Goal: Information Seeking & Learning: Learn about a topic

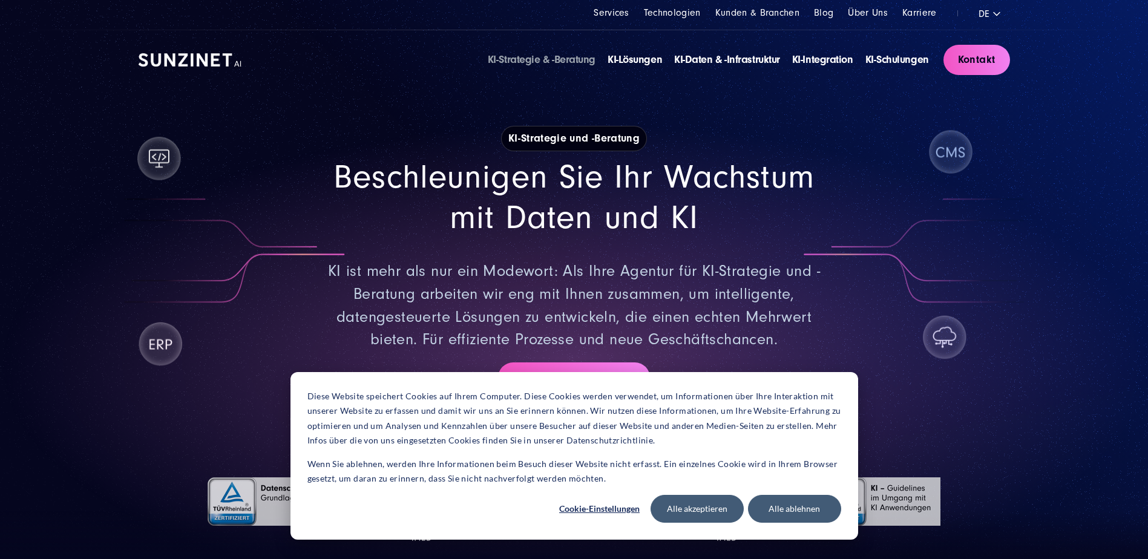
click at [202, 65] on img at bounding box center [190, 59] width 103 height 13
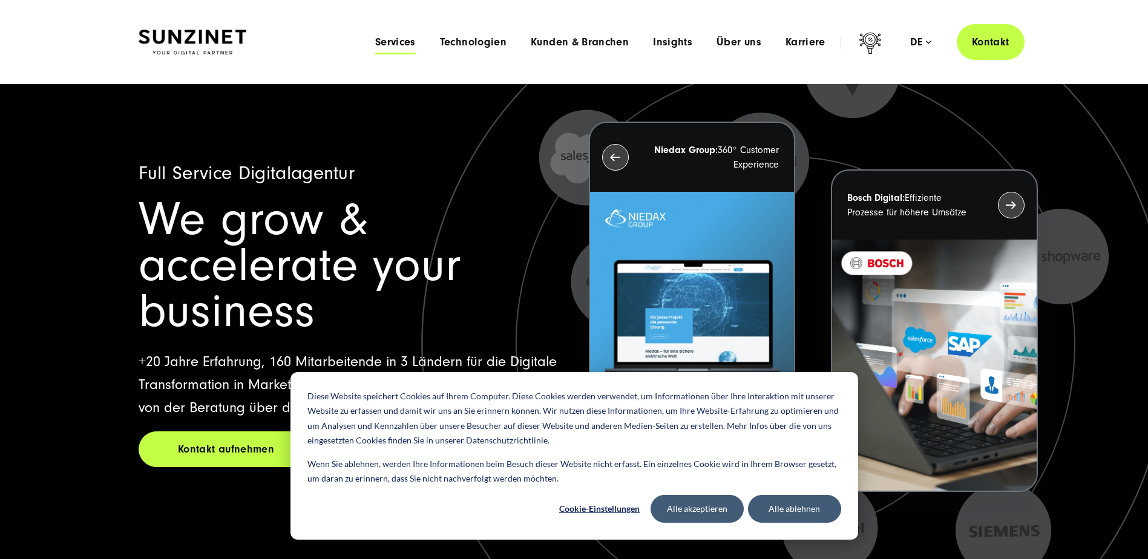
click at [402, 41] on span "Services" at bounding box center [395, 42] width 41 height 12
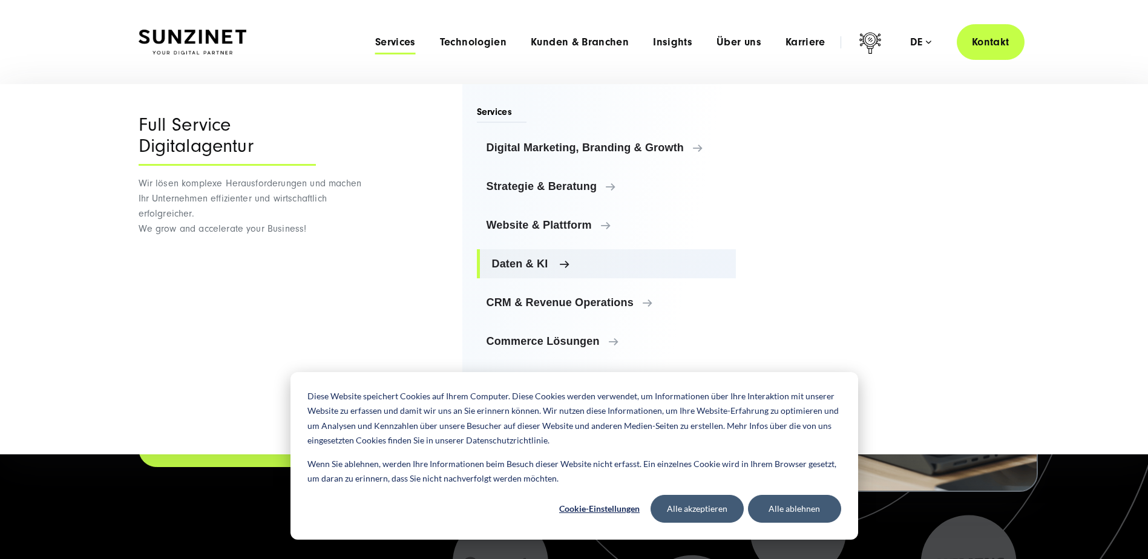
click at [509, 267] on span "Daten & KI" at bounding box center [609, 264] width 235 height 12
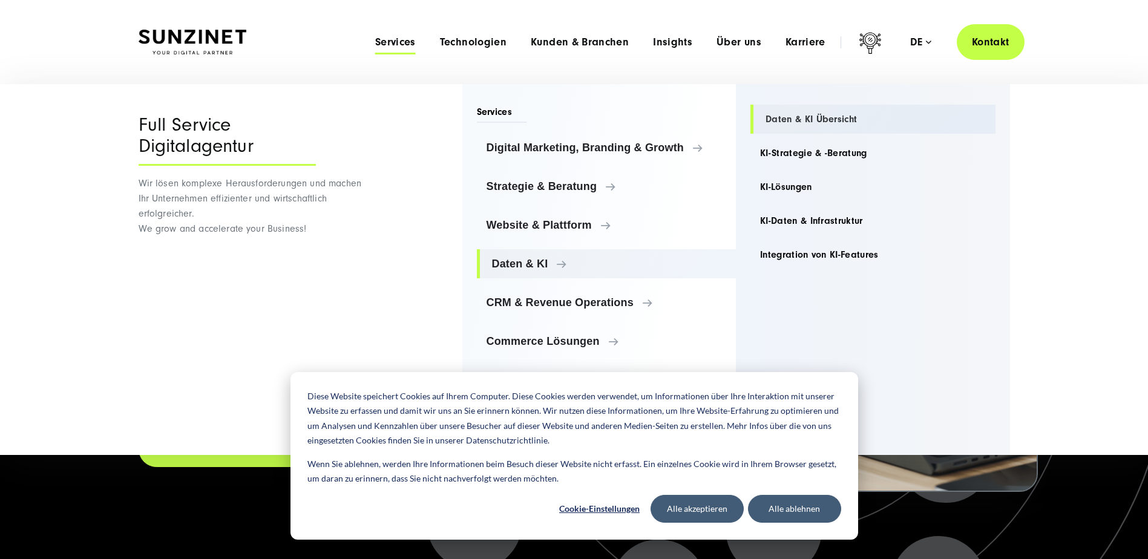
click at [836, 117] on link "Daten & KI Übersicht" at bounding box center [872, 119] width 245 height 29
